Goal: Information Seeking & Learning: Check status

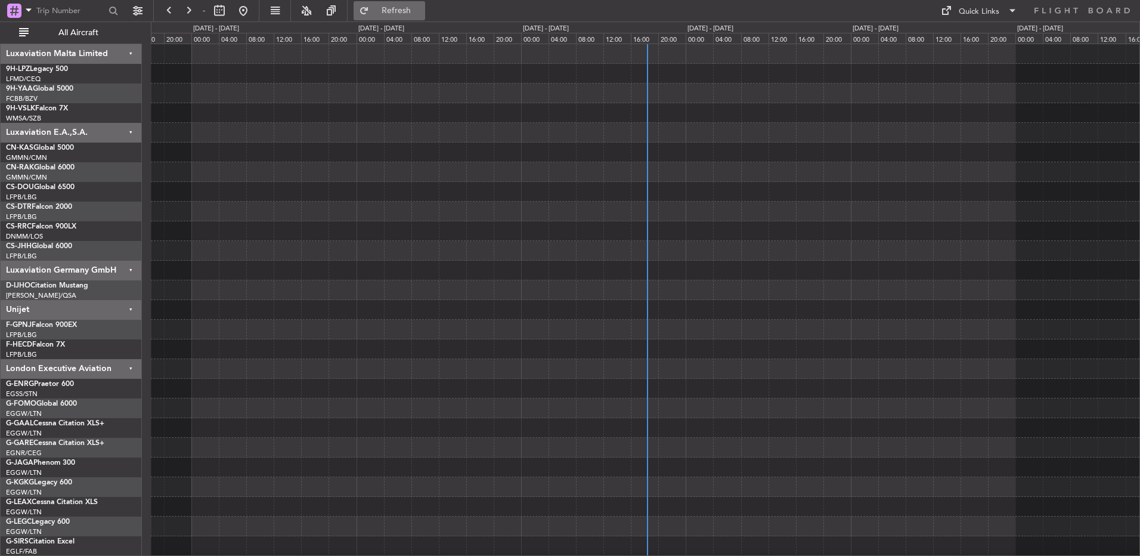
click at [373, 12] on span "Refresh" at bounding box center [397, 11] width 50 height 8
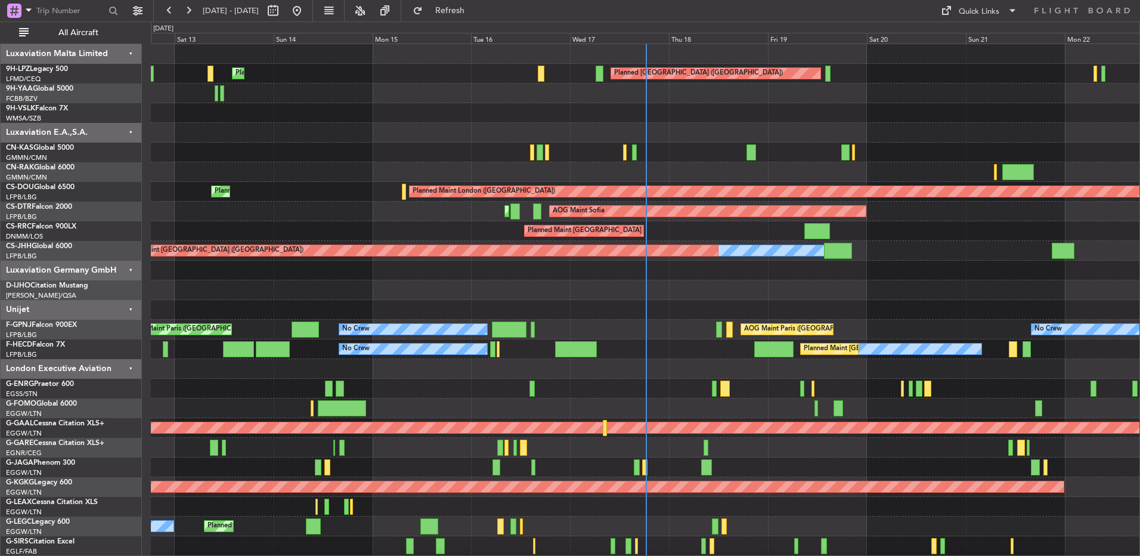
click at [657, 44] on div "0 0 Fri 12 Sat 13 Sun 14 Mon 15 Tue 16 Wed 17 [DATE] Fri 19 Sat 20 Sun 21 Mon 22" at bounding box center [645, 33] width 989 height 22
click at [660, 39] on div "Wed 17" at bounding box center [619, 38] width 99 height 11
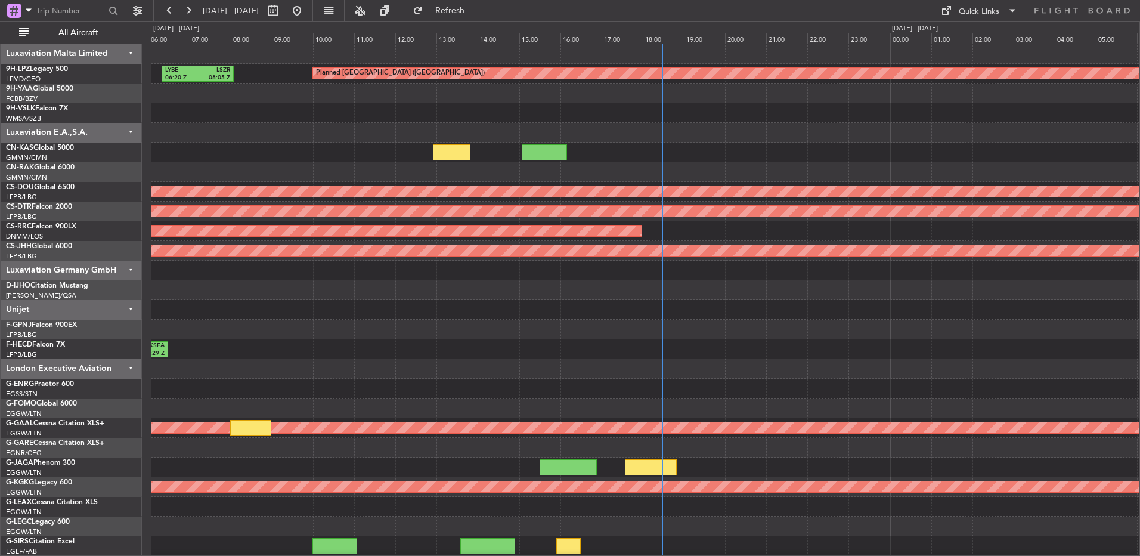
click at [484, 289] on div at bounding box center [645, 290] width 989 height 20
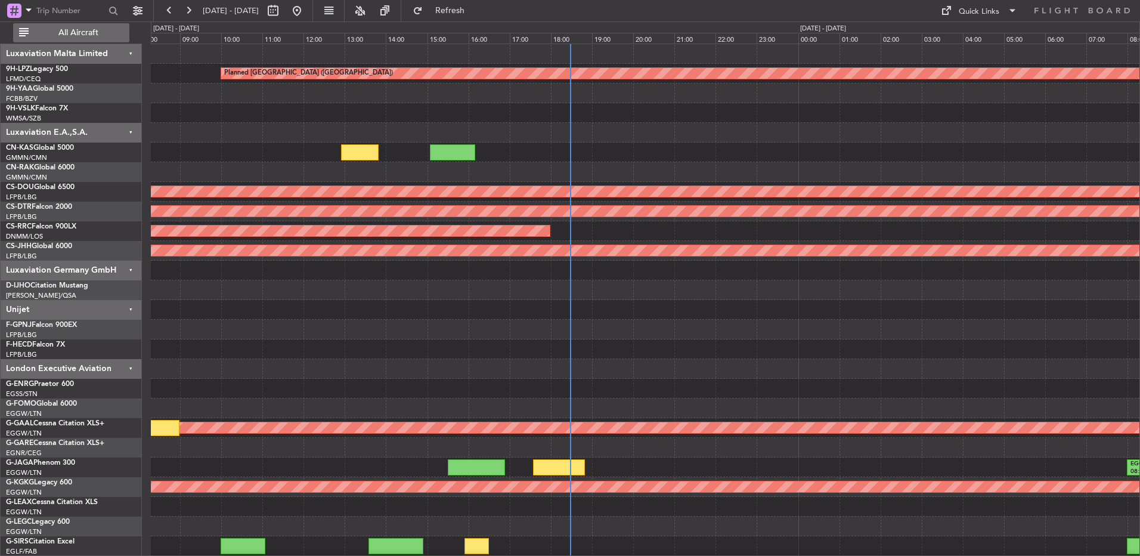
click at [81, 34] on span "All Aircraft" at bounding box center [78, 33] width 95 height 8
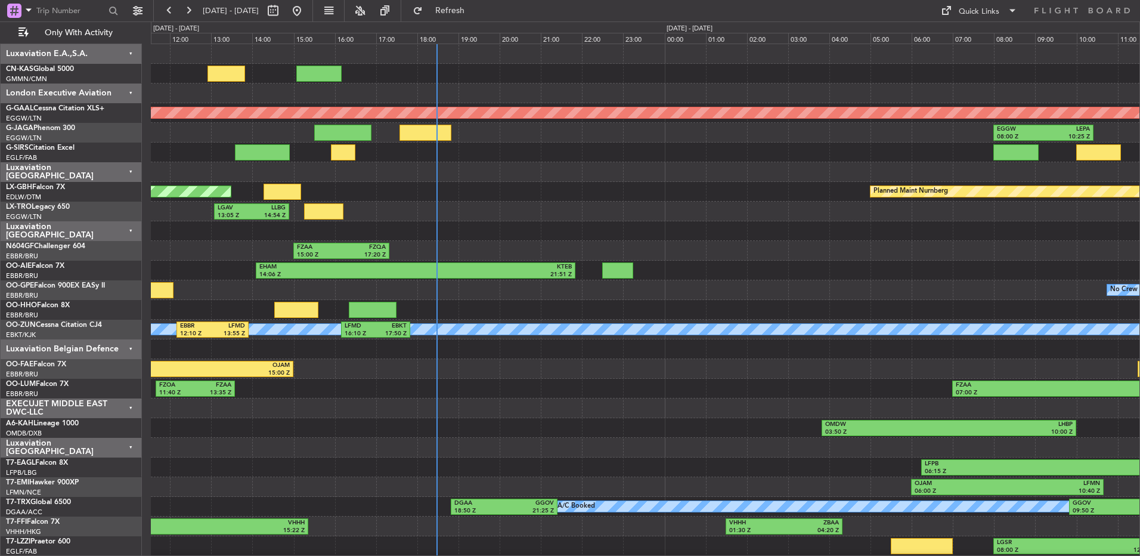
click at [636, 315] on div at bounding box center [645, 310] width 989 height 20
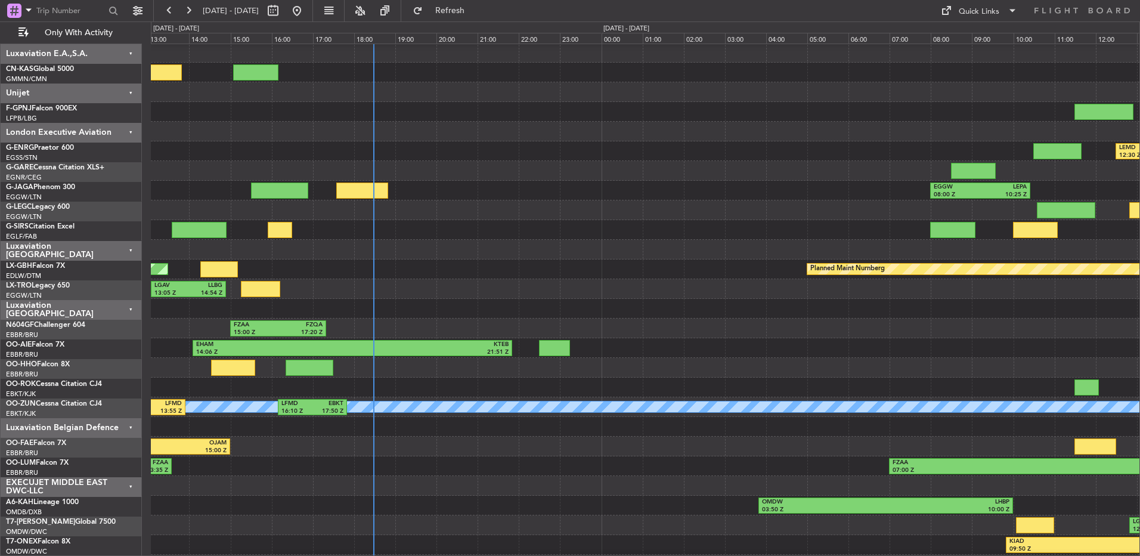
scroll to position [1, 0]
click at [554, 294] on div "LGAV 13:05 Z LLBG 14:54 Z" at bounding box center [645, 289] width 989 height 20
